Goal: Transaction & Acquisition: Purchase product/service

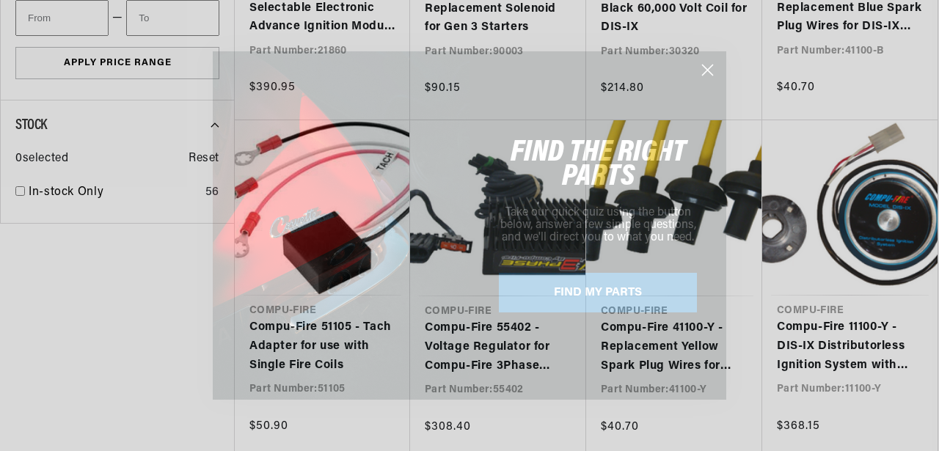
scroll to position [0, 445]
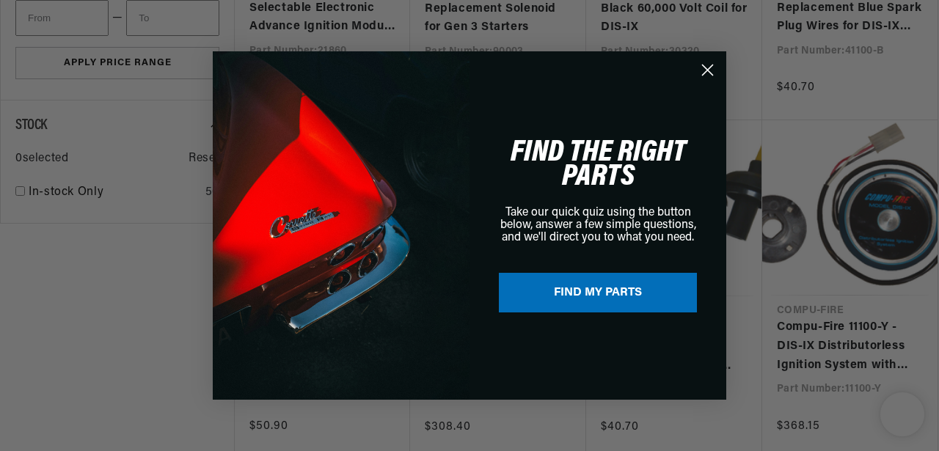
click at [710, 70] on circle "Close dialog" at bounding box center [708, 70] width 24 height 24
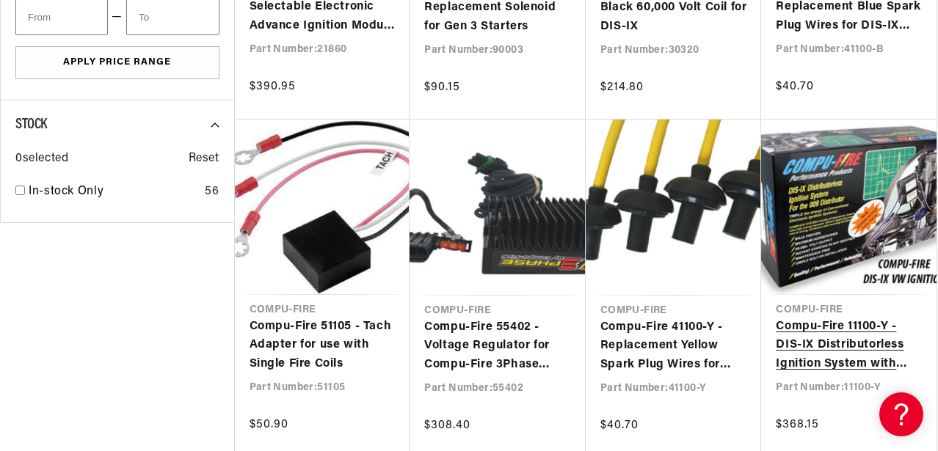
scroll to position [0, 0]
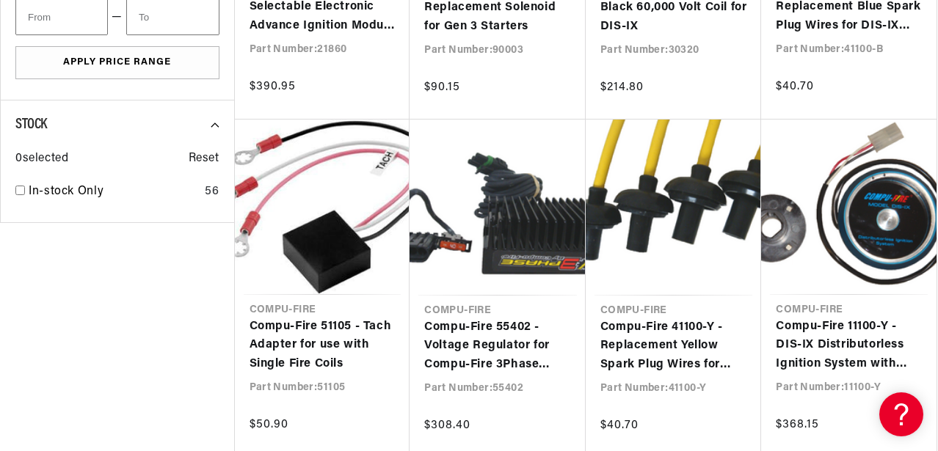
scroll to position [0, 445]
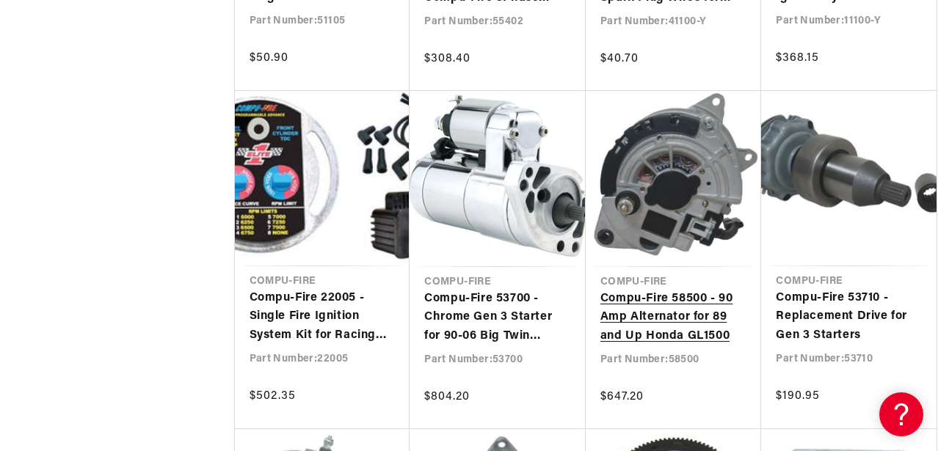
click at [600, 290] on link "Compu-Fire 58500 - 90 Amp Alternator for 89 and Up Honda GL1500" at bounding box center [673, 318] width 147 height 56
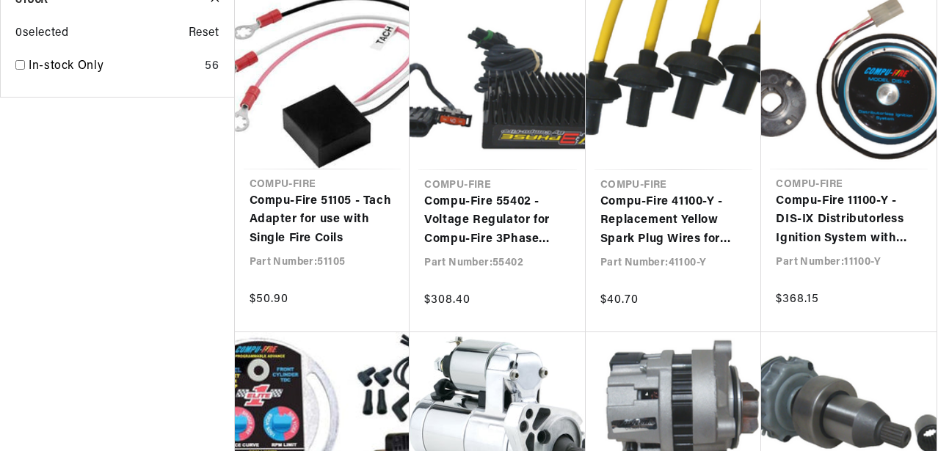
scroll to position [1994, 0]
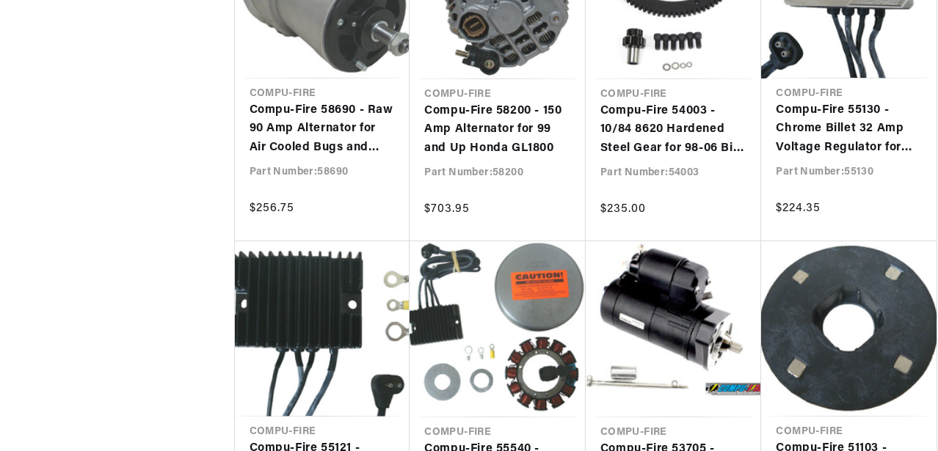
scroll to position [2422, 0]
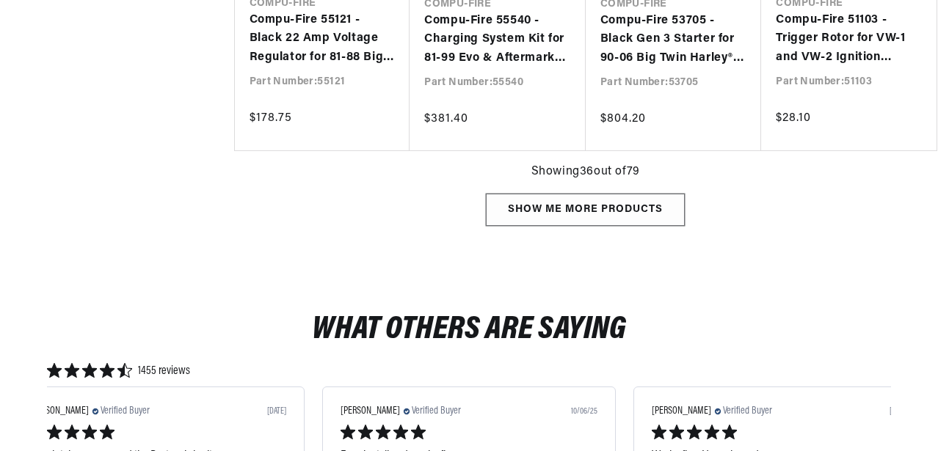
click at [620, 218] on div "Show me more products" at bounding box center [585, 210] width 199 height 33
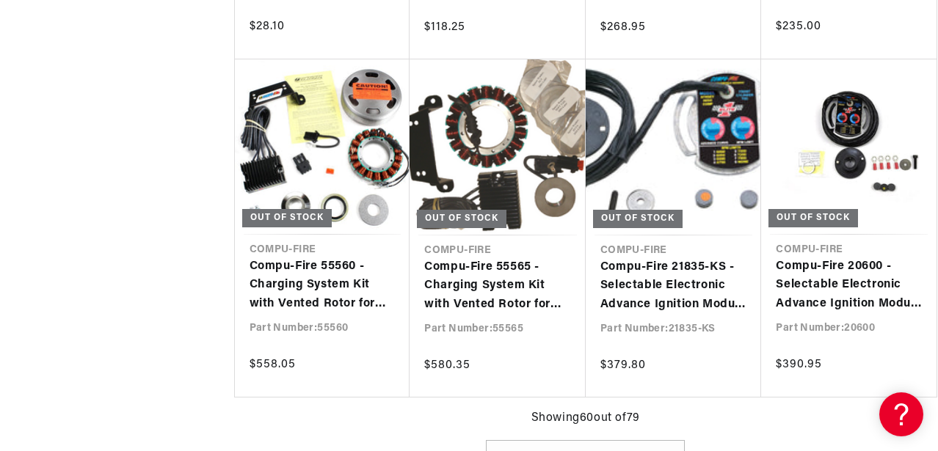
scroll to position [0, 445]
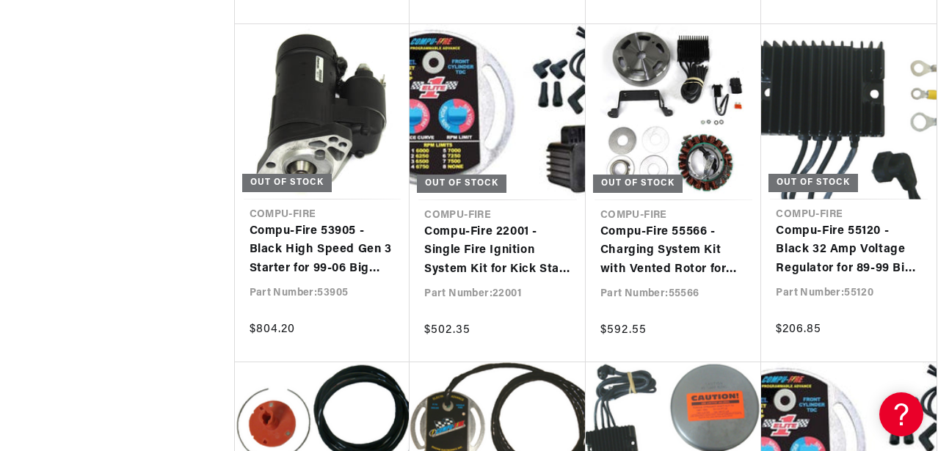
scroll to position [5137, 0]
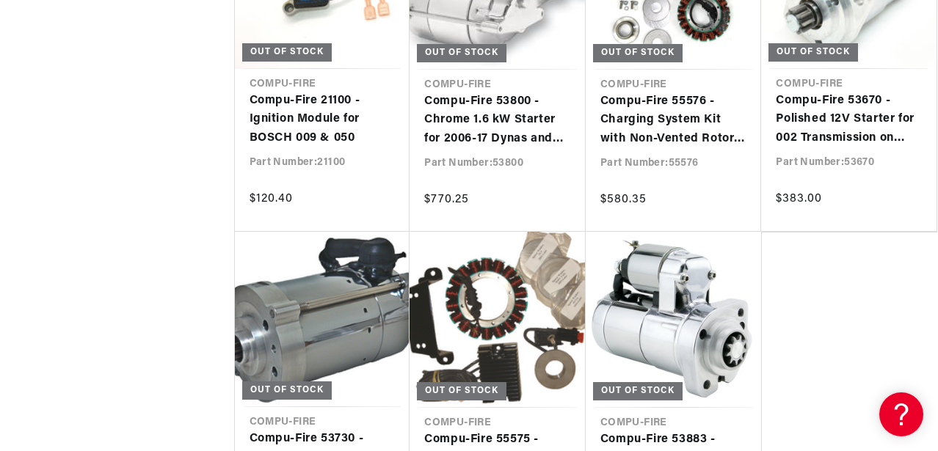
scroll to position [0, 445]
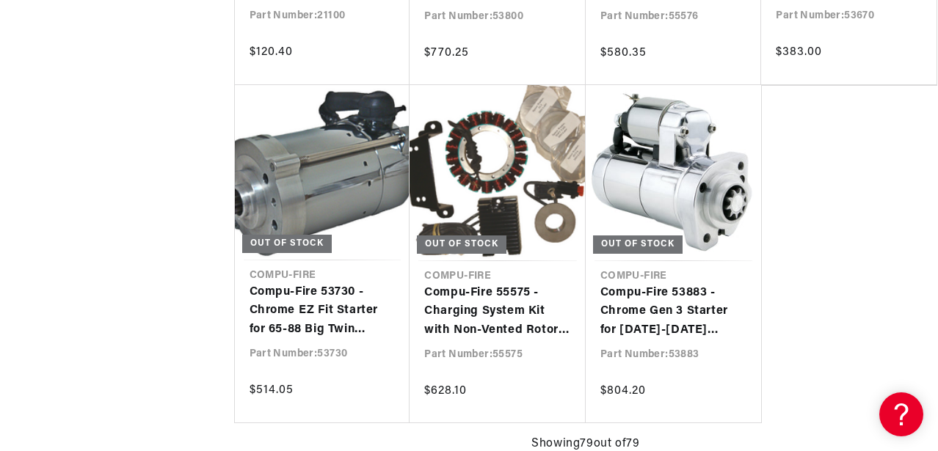
scroll to position [6091, 0]
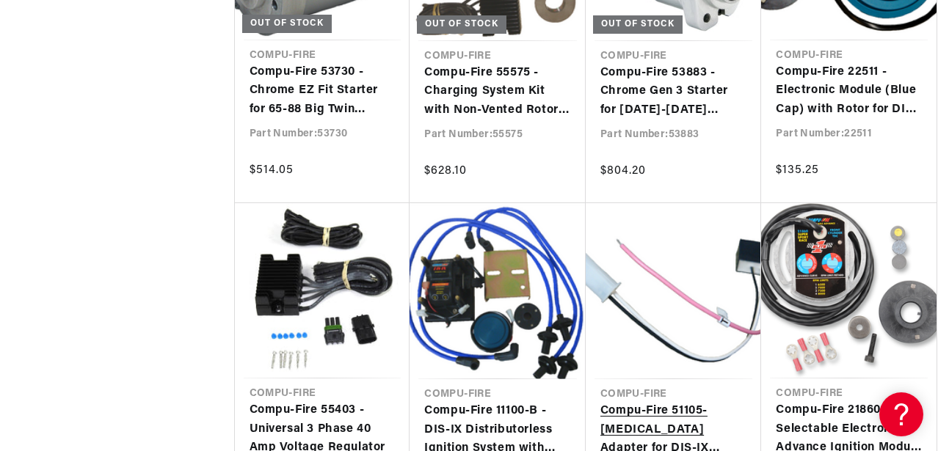
click at [627, 402] on link "Compu-Fire 51105-[MEDICAL_DATA] Adapter for DIS-IX Ignition Systems" at bounding box center [673, 430] width 147 height 56
